Goal: Find specific page/section: Find specific page/section

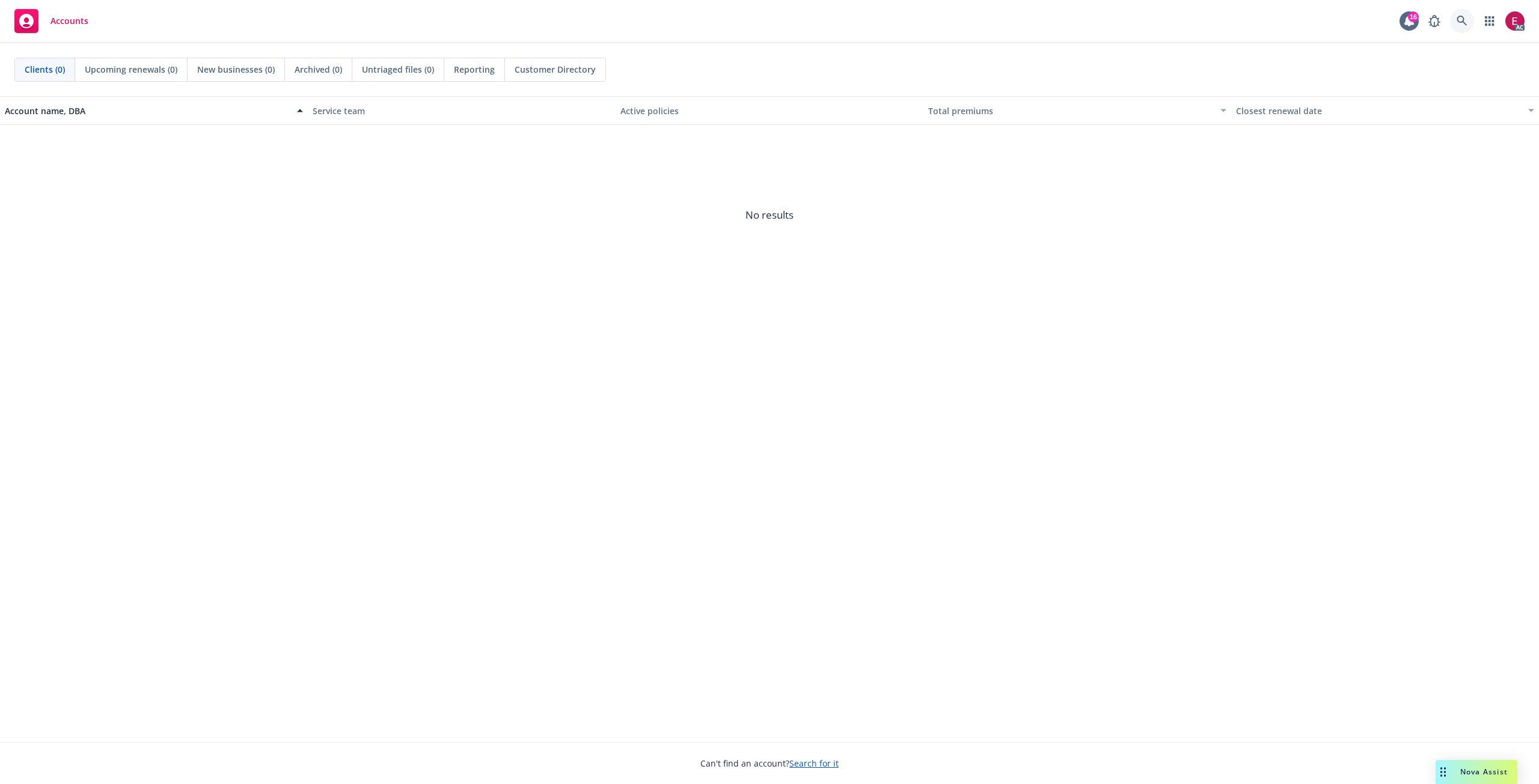
click at [1463, 23] on icon at bounding box center [1462, 21] width 11 height 11
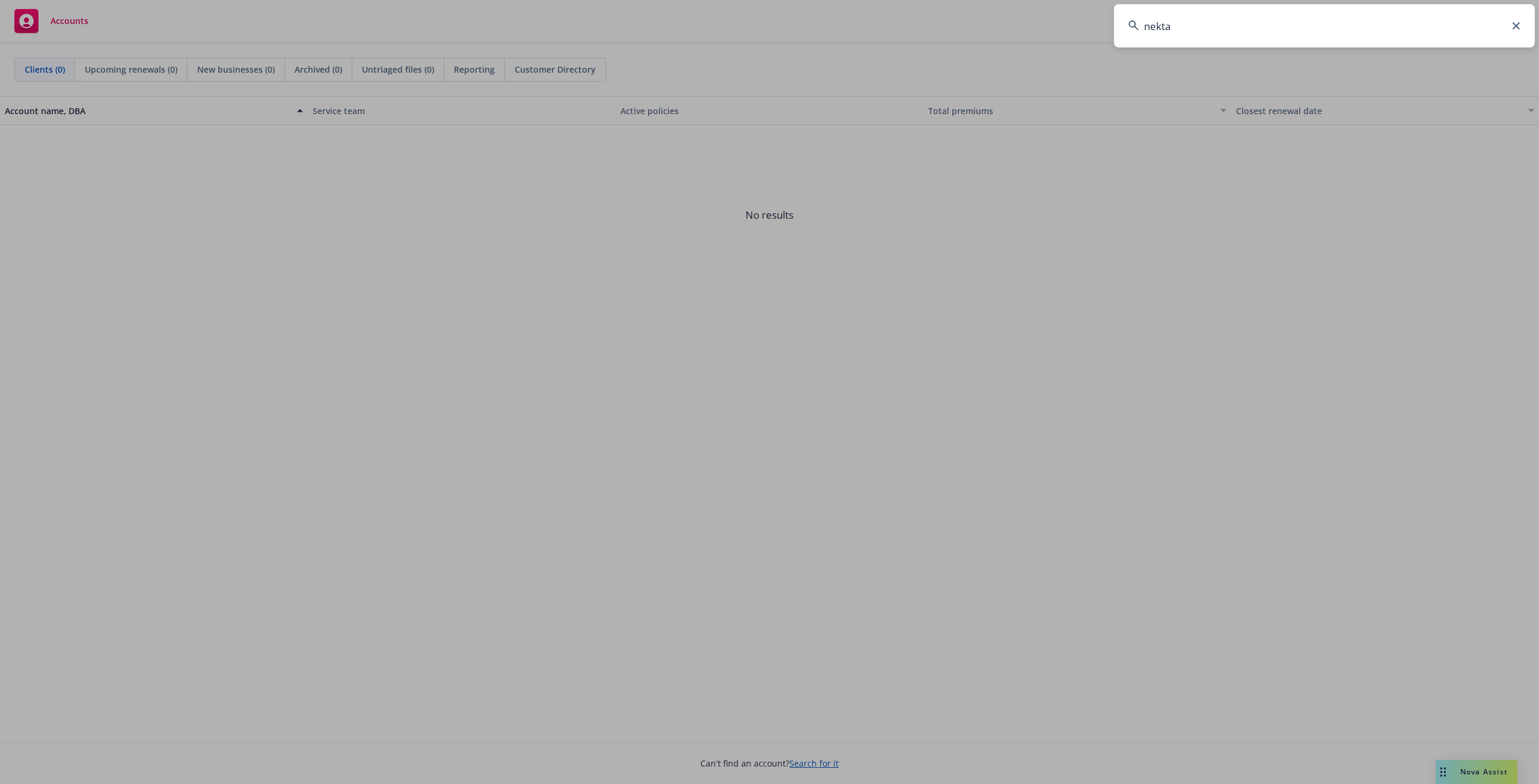
type input "nektar"
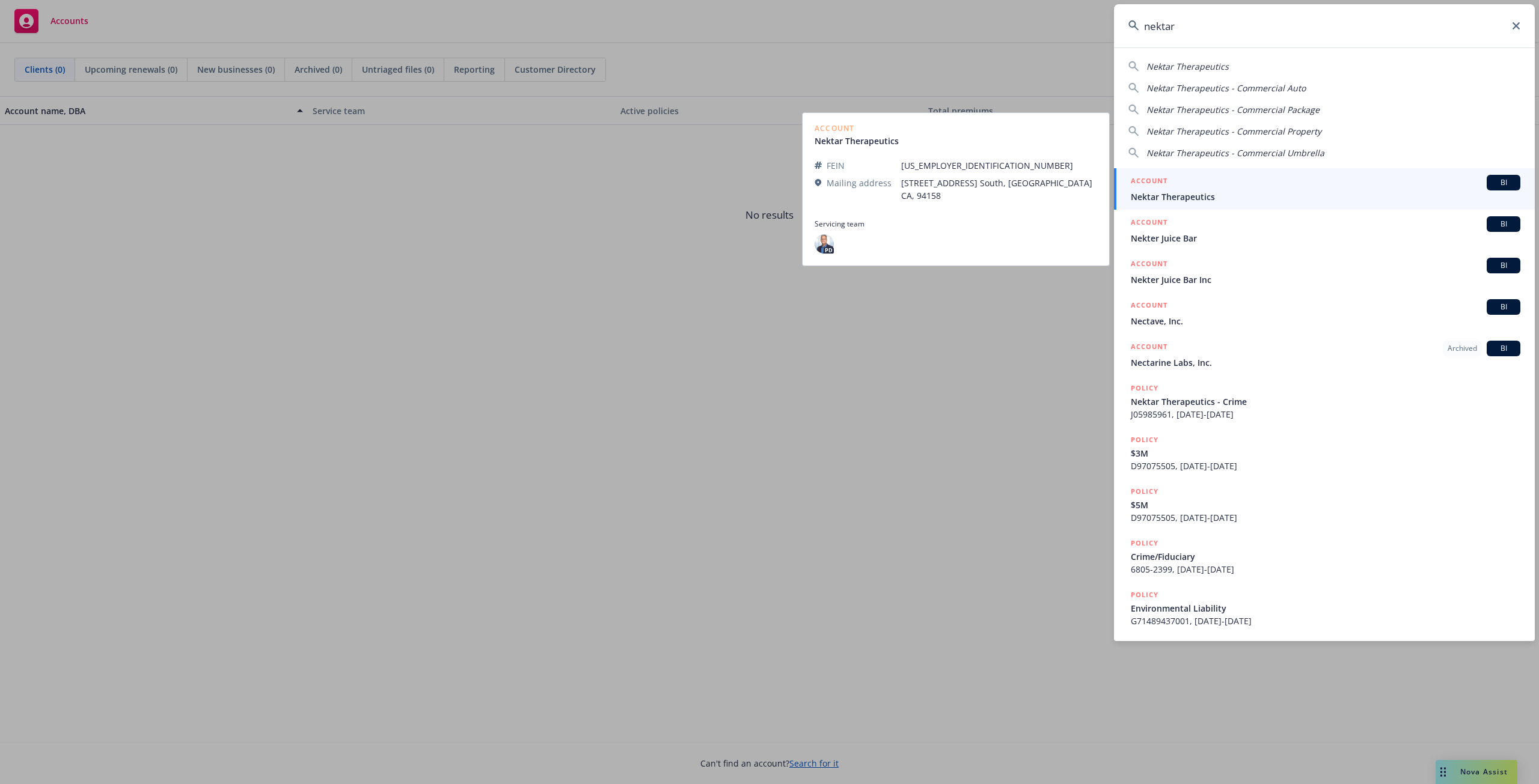
click at [1207, 190] on div "ACCOUNT BI" at bounding box center [1325, 183] width 389 height 16
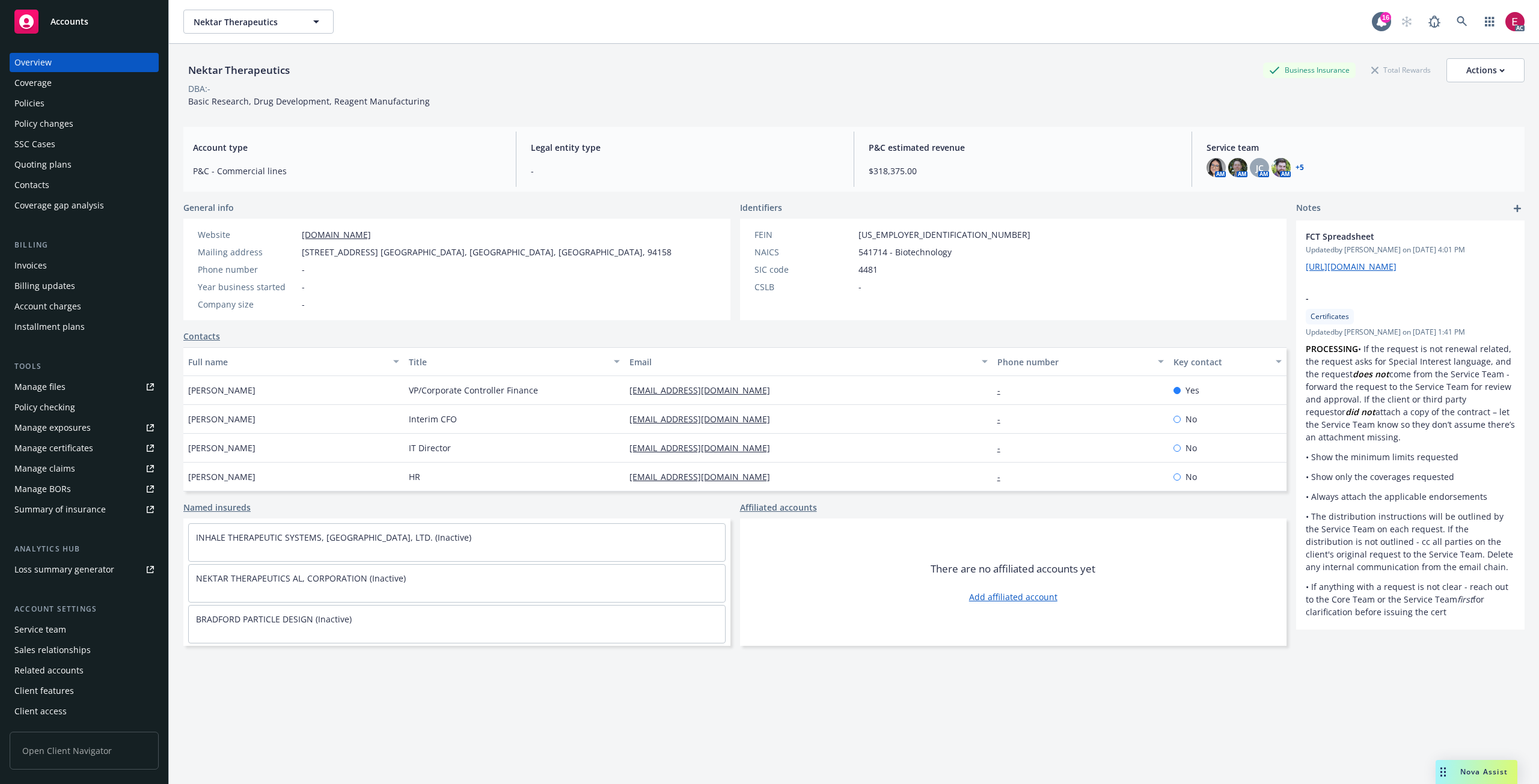
click at [55, 301] on div "Account charges" at bounding box center [48, 306] width 67 height 19
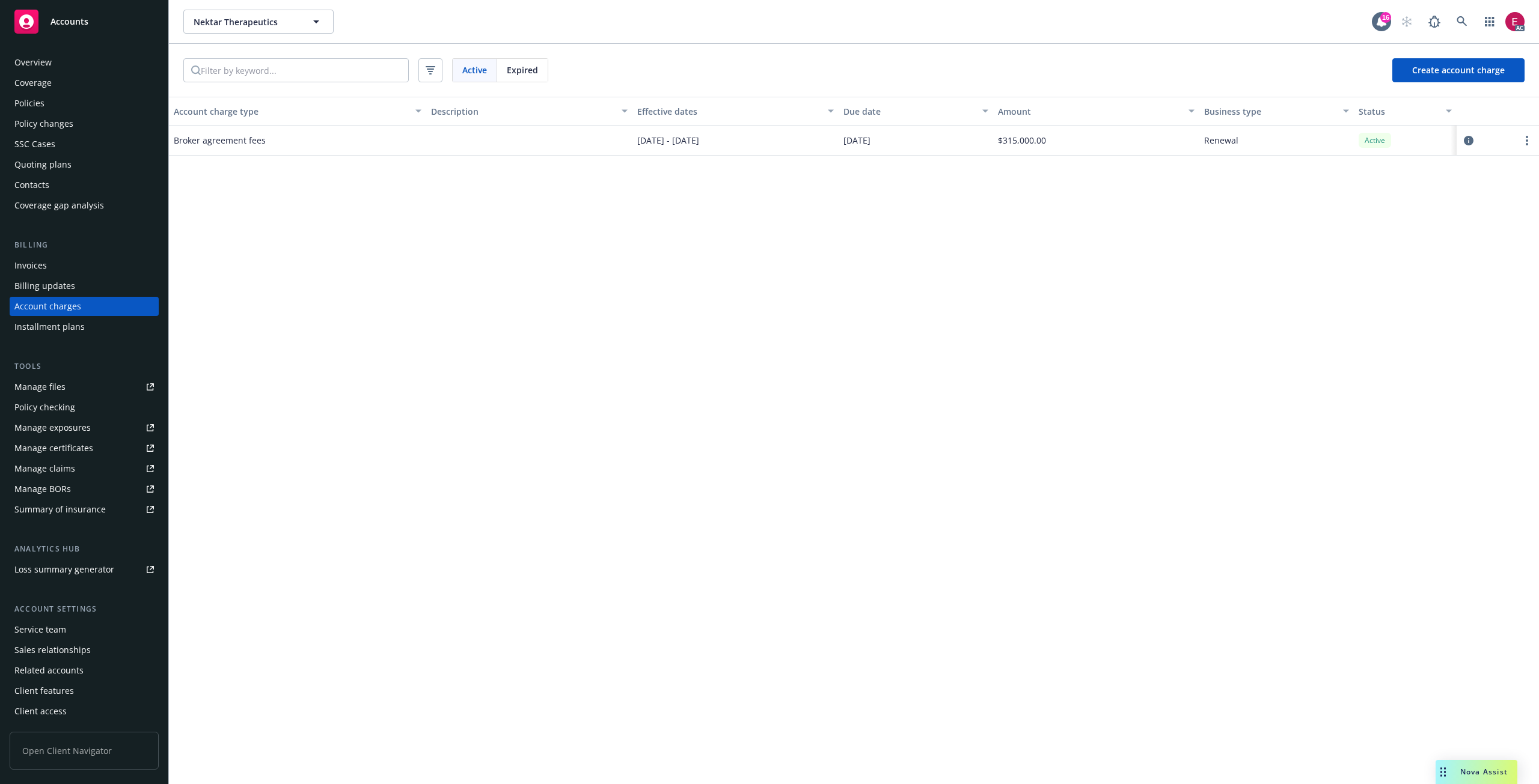
click at [78, 58] on div "Overview" at bounding box center [84, 63] width 140 height 19
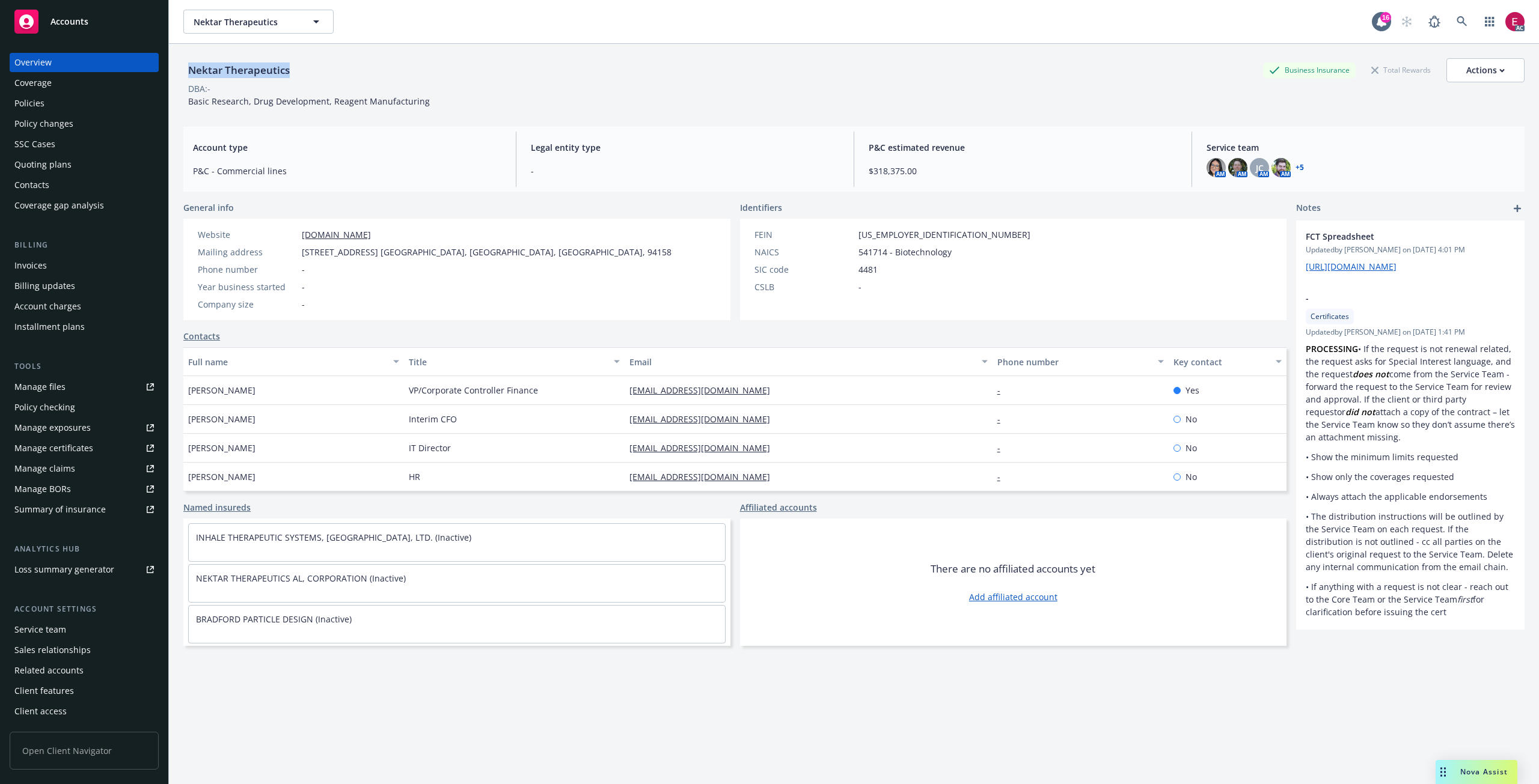
drag, startPoint x: 288, startPoint y: 71, endPoint x: 189, endPoint y: 71, distance: 99.0
click at [189, 71] on div "Nektar Therapeutics" at bounding box center [239, 70] width 111 height 16
copy div "Nektar Therapeutics"
click at [59, 309] on div "Account charges" at bounding box center [48, 306] width 67 height 19
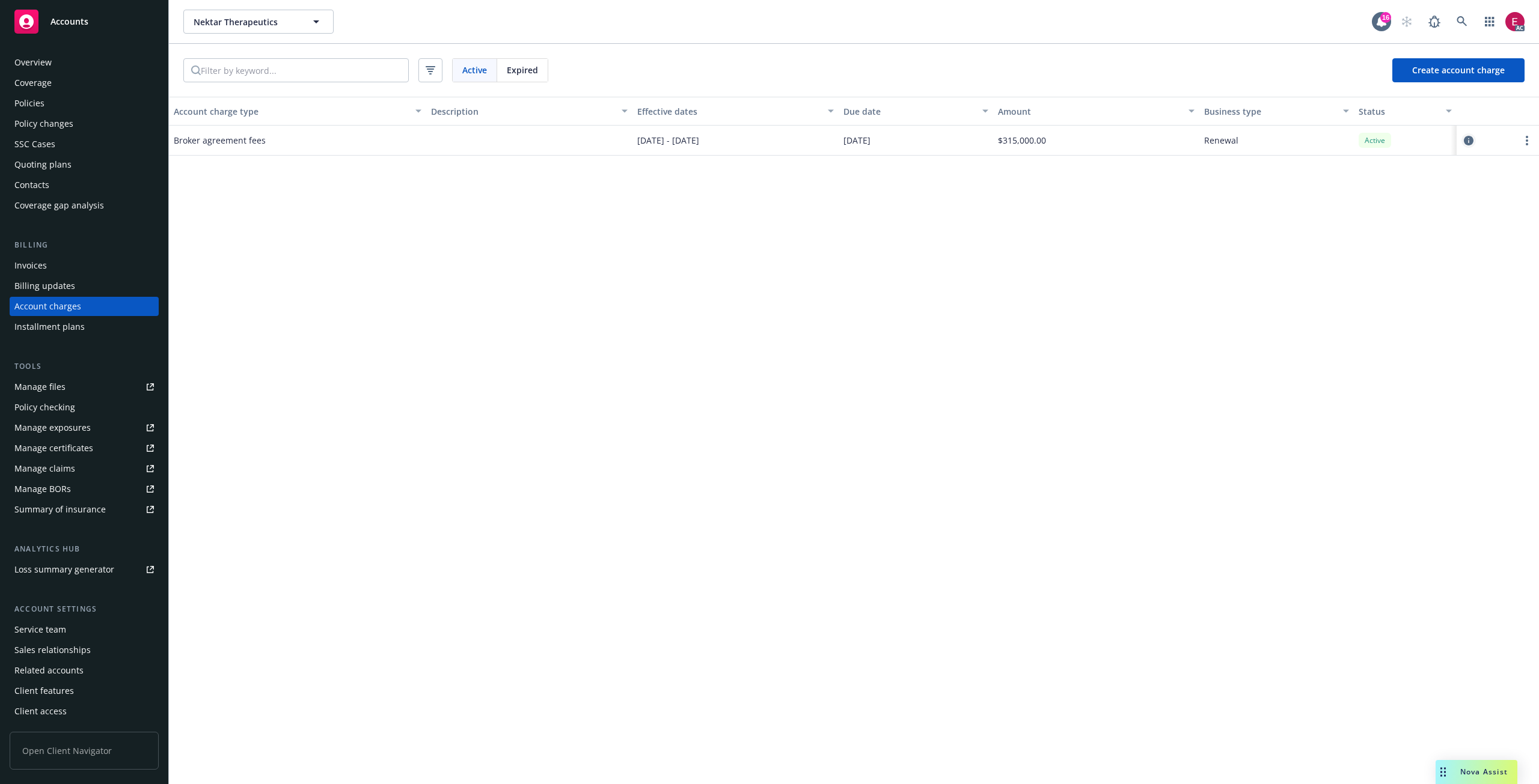
click at [1474, 141] on link "circleInformation" at bounding box center [1468, 140] width 15 height 15
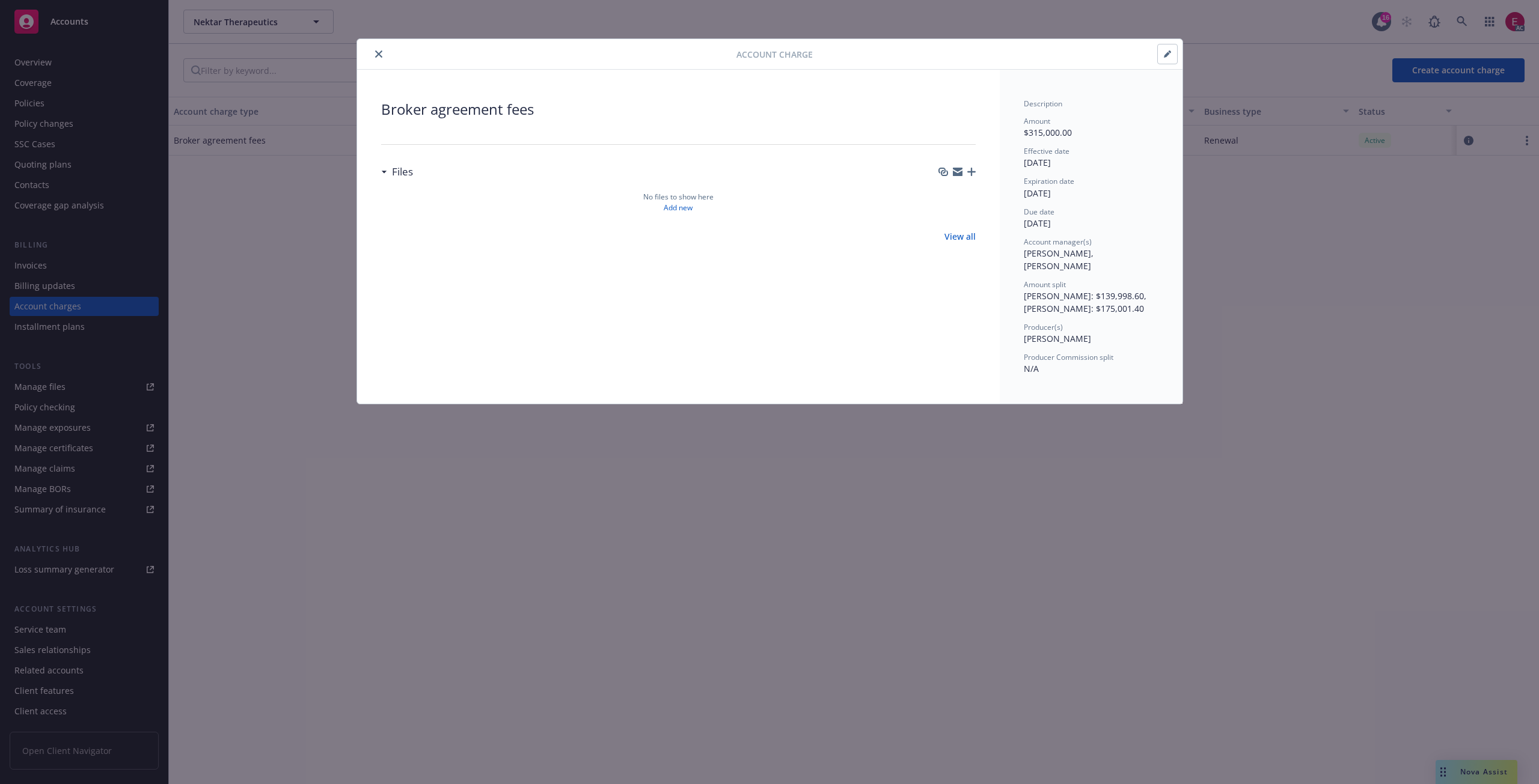
click at [381, 52] on icon "close" at bounding box center [379, 54] width 7 height 7
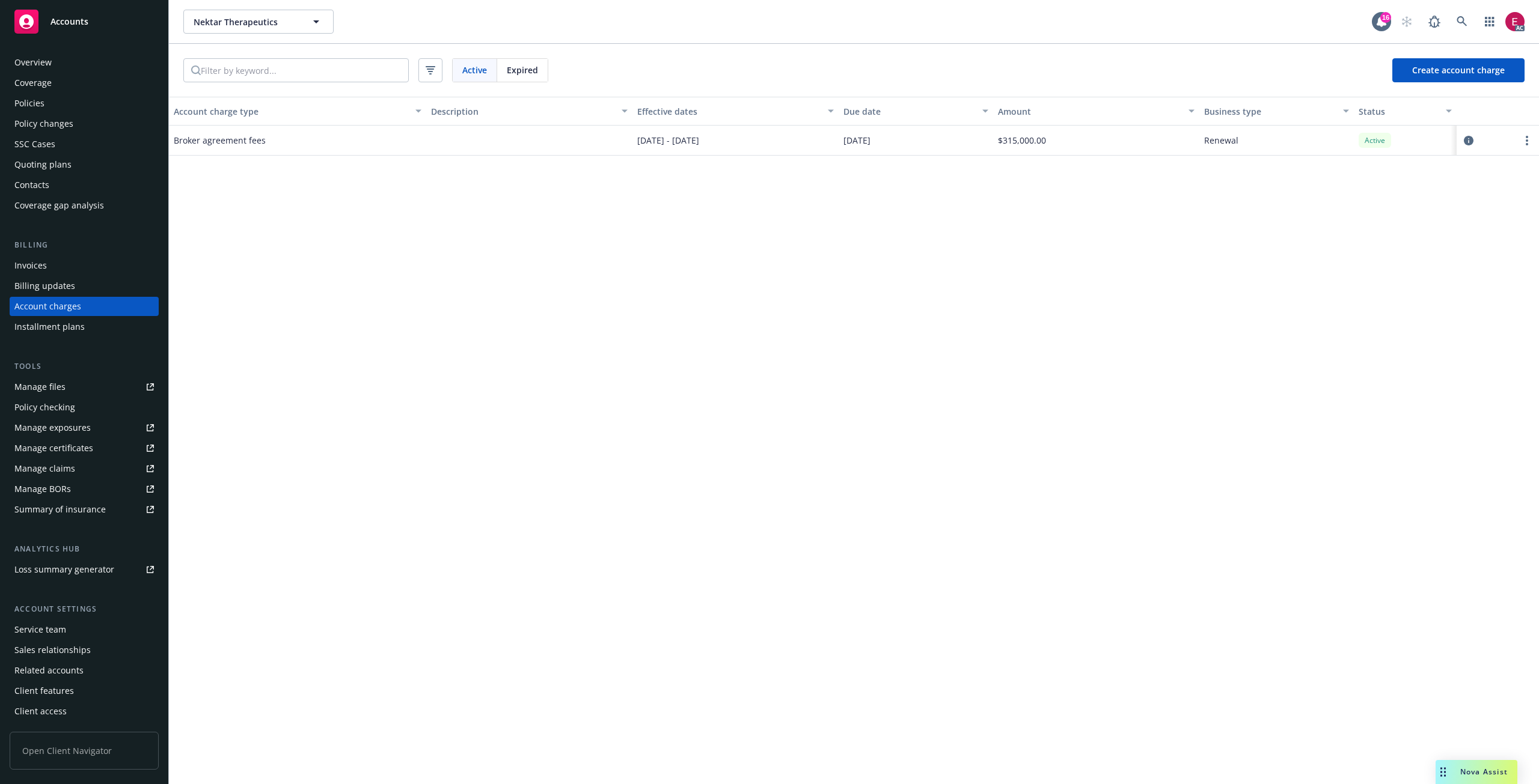
click at [513, 73] on span "Expired" at bounding box center [522, 70] width 31 height 13
click at [480, 71] on span "Active" at bounding box center [474, 70] width 25 height 13
